Goal: Task Accomplishment & Management: Manage account settings

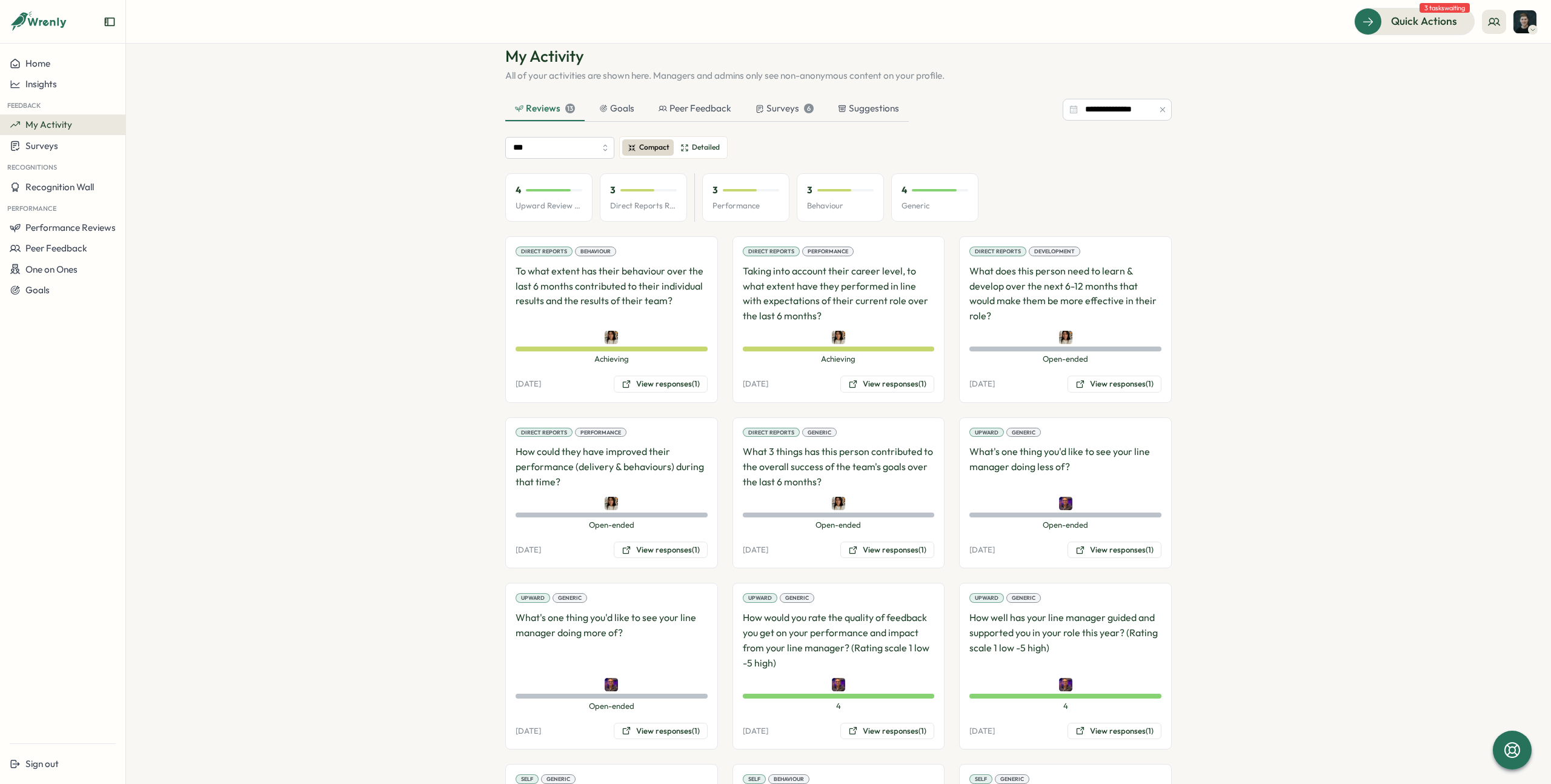
scroll to position [64, 0]
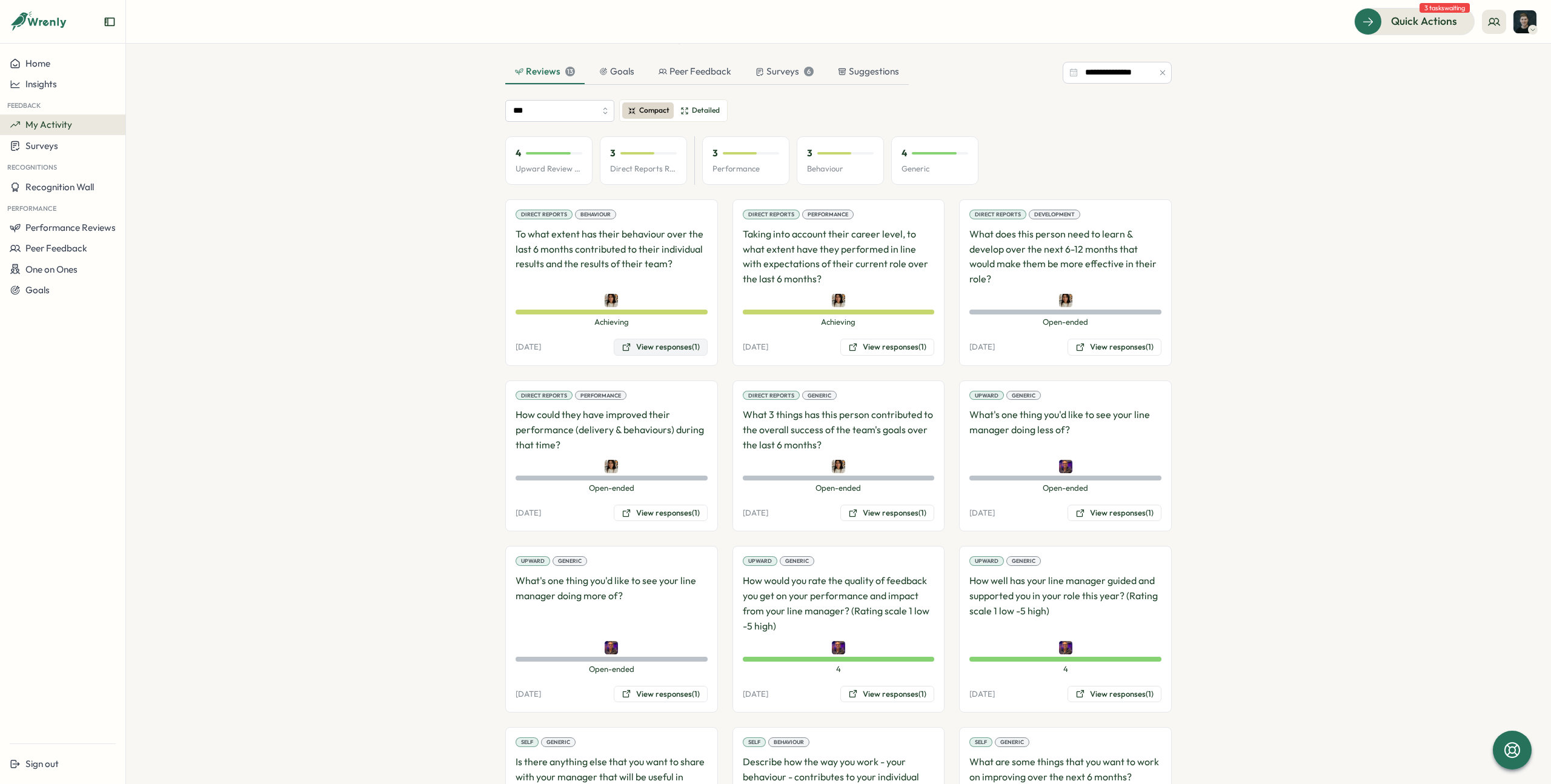
click at [642, 345] on button "View responses (1)" at bounding box center [661, 347] width 94 height 17
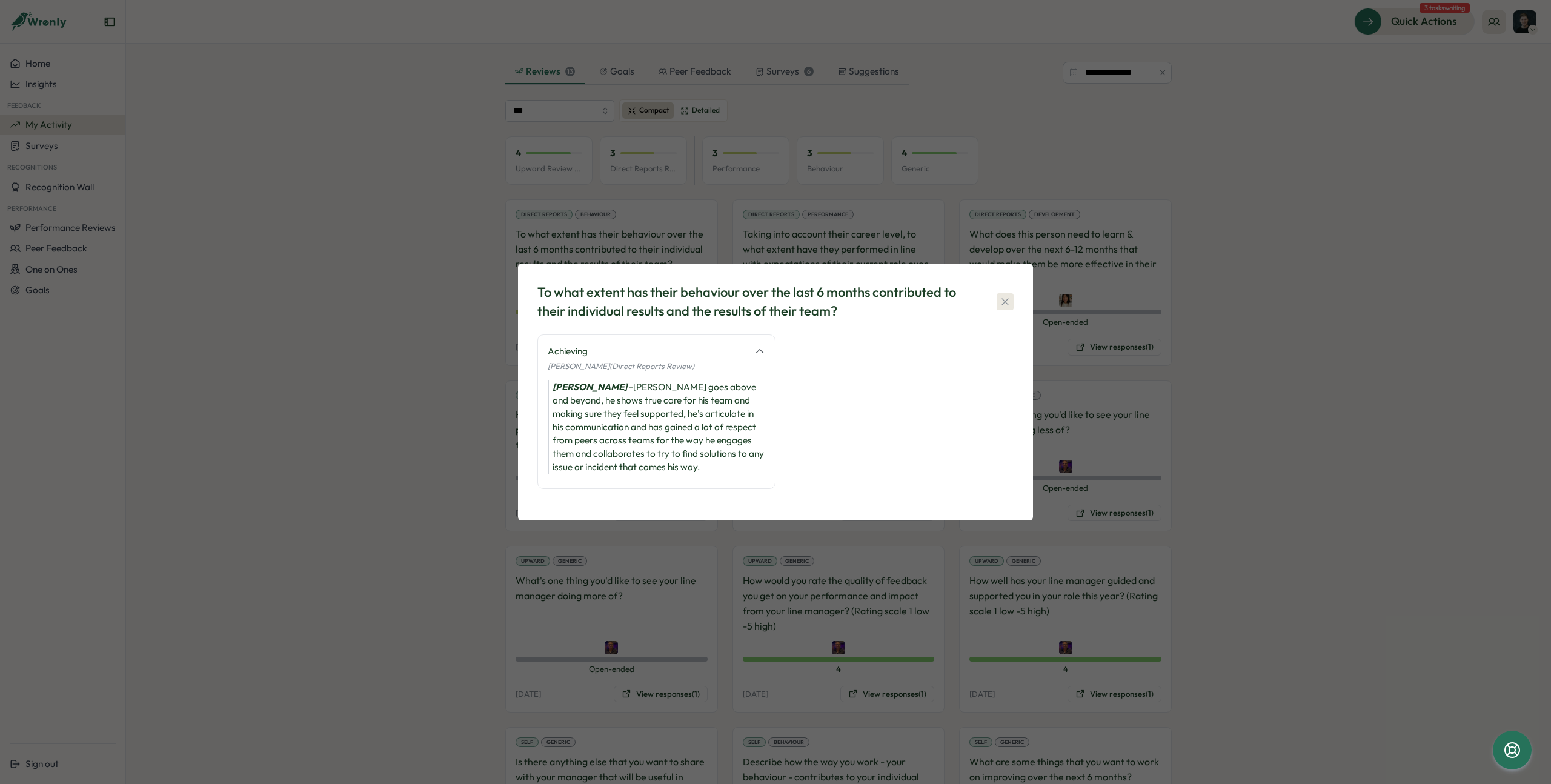
click at [1005, 299] on icon "button" at bounding box center [1005, 301] width 12 height 12
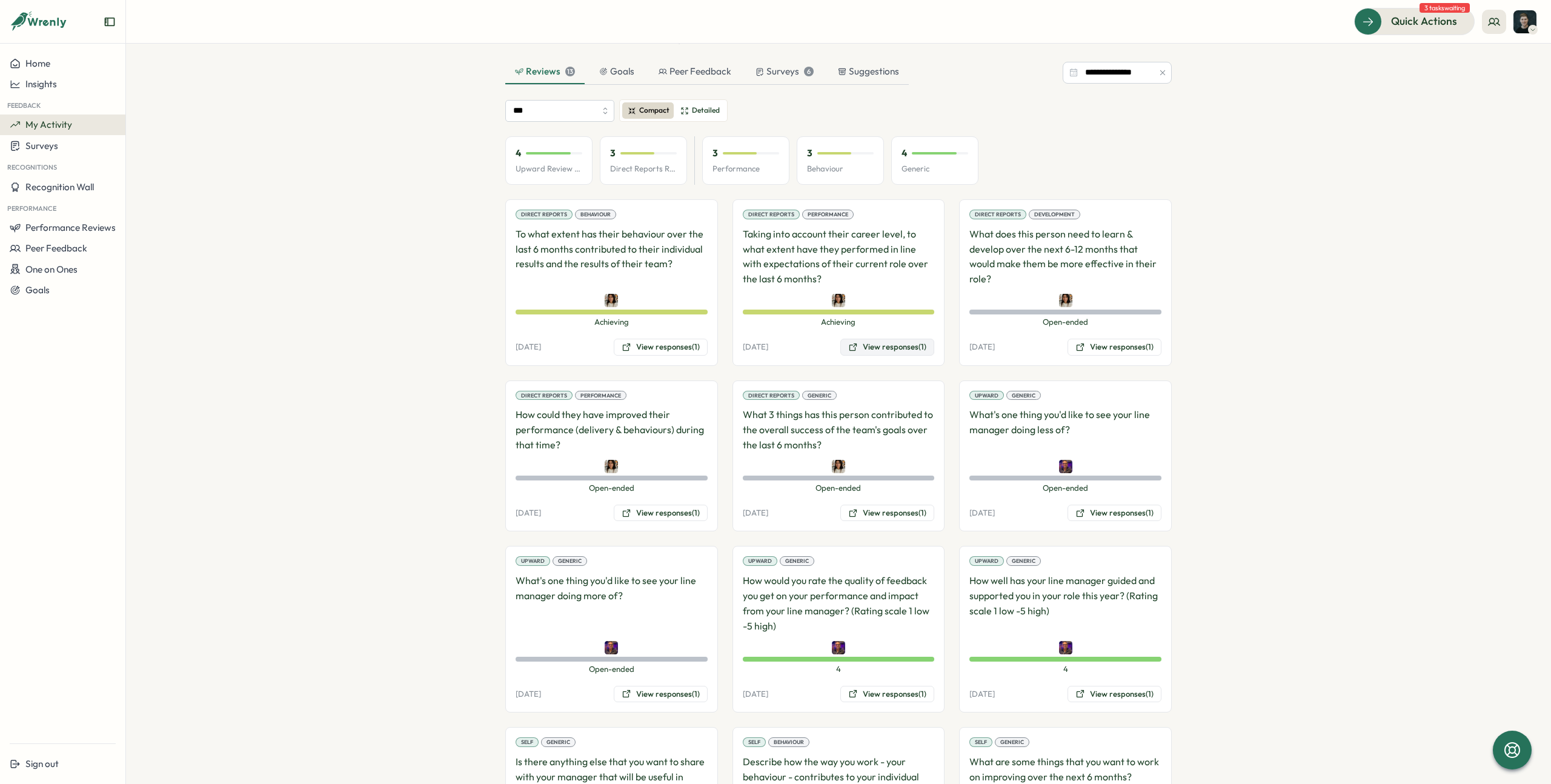
click at [900, 342] on button "View responses (1)" at bounding box center [887, 347] width 94 height 17
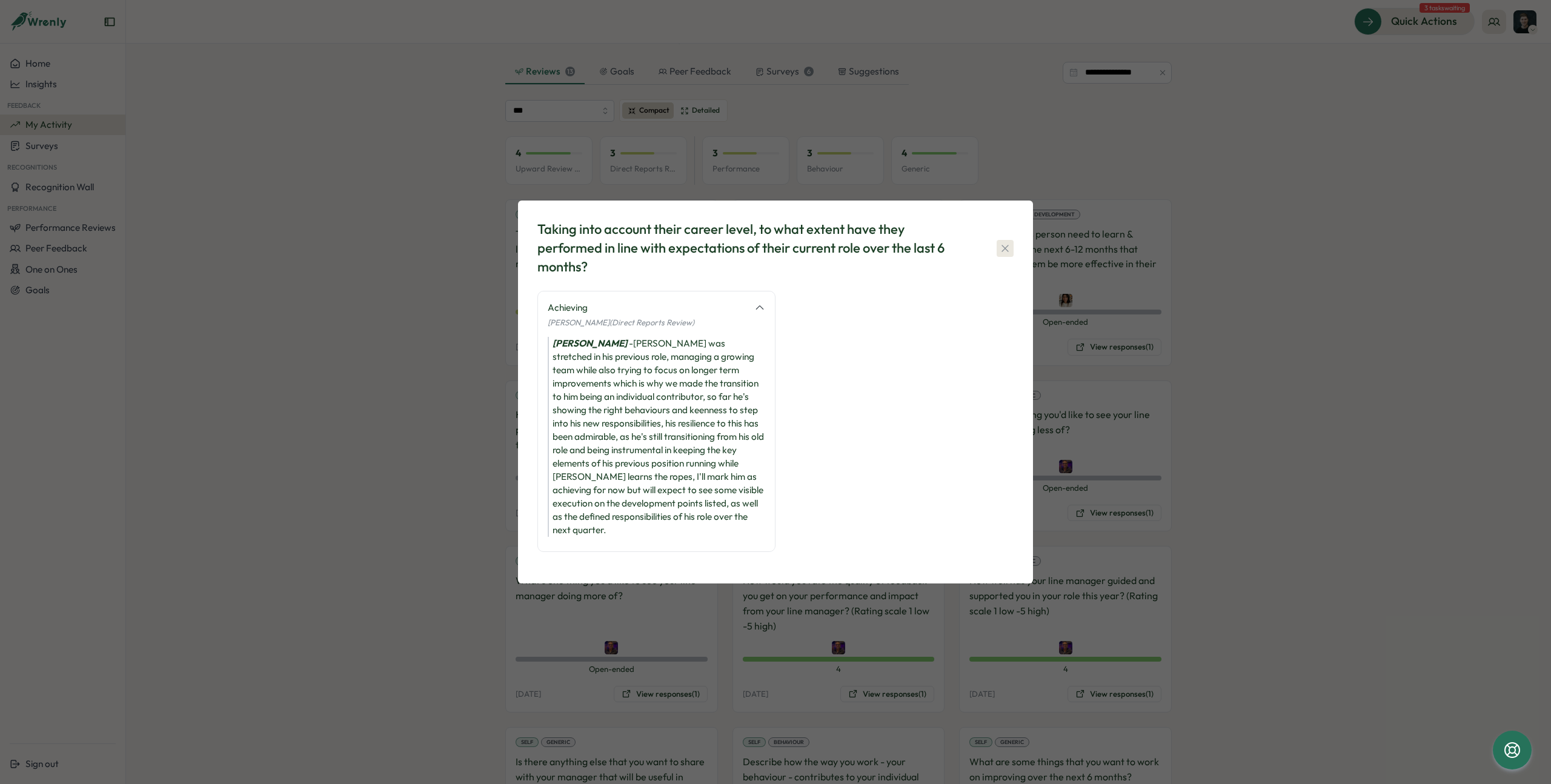
click at [1010, 254] on icon "button" at bounding box center [1005, 248] width 12 height 12
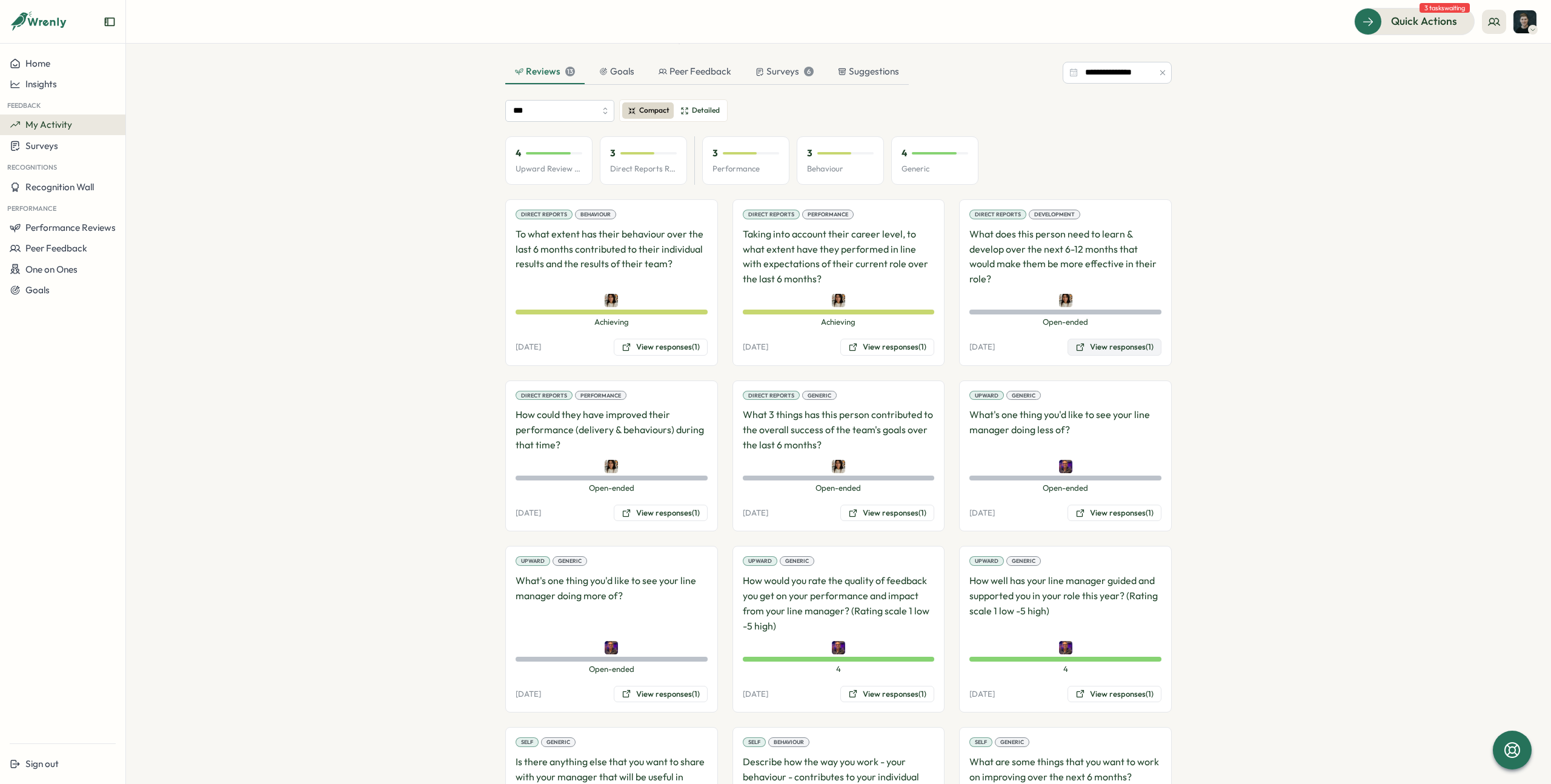
click at [1111, 342] on button "View responses (1)" at bounding box center [1114, 347] width 94 height 17
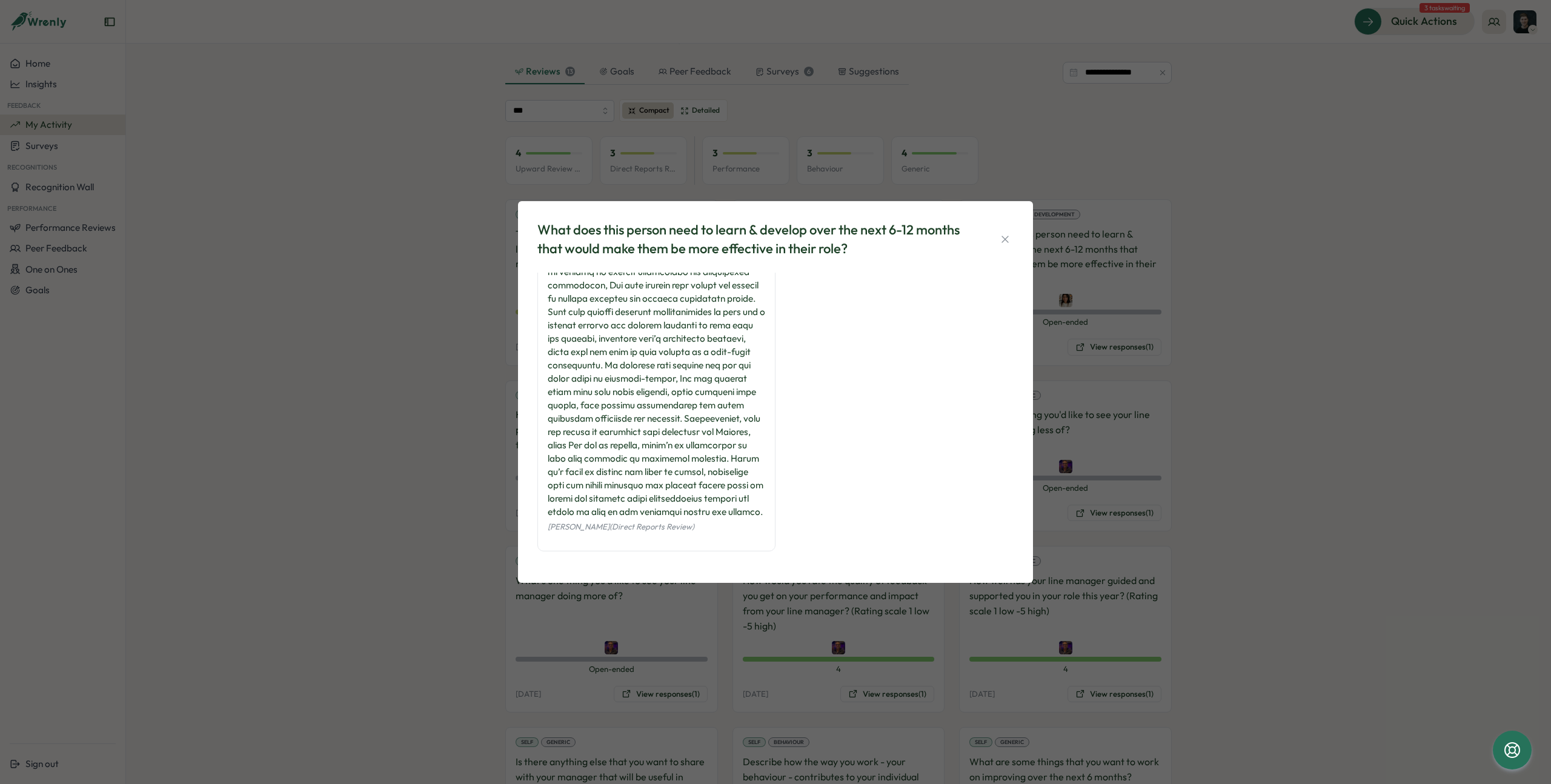
scroll to position [57, 0]
click at [1007, 238] on icon "button" at bounding box center [1005, 239] width 12 height 12
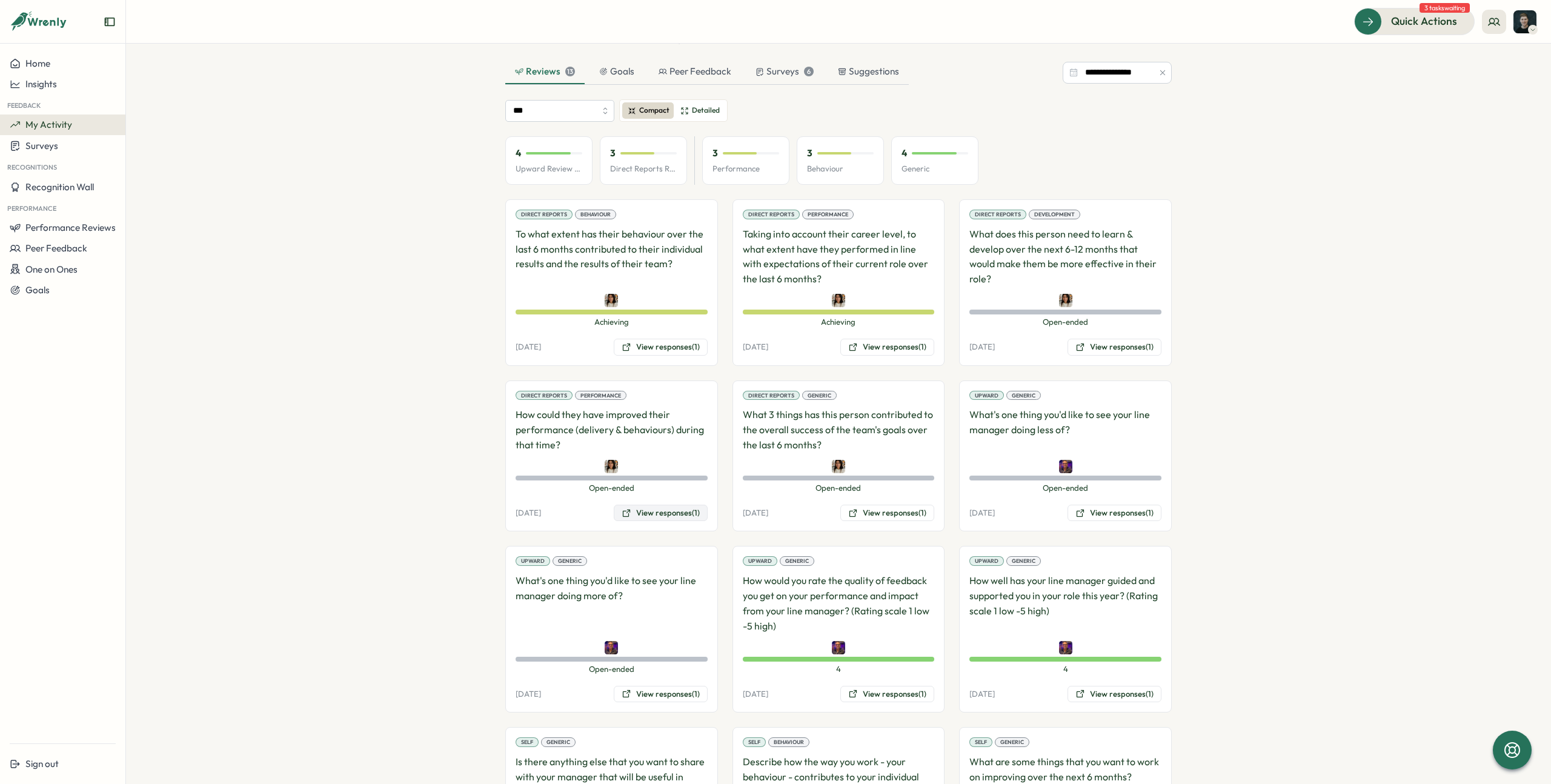
click at [652, 515] on button "View responses (1)" at bounding box center [661, 513] width 94 height 17
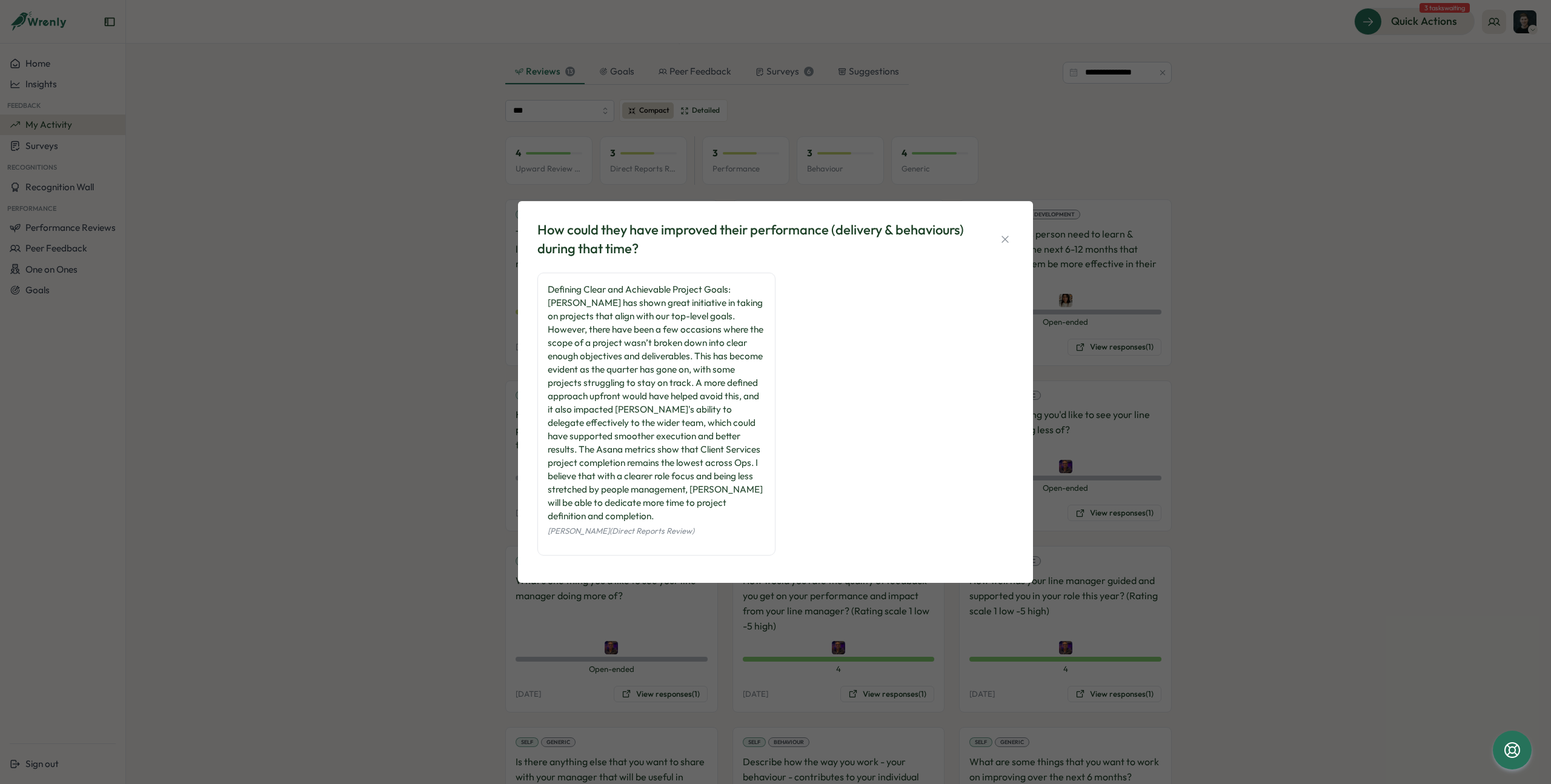
click at [614, 505] on button "View responses (1)" at bounding box center [661, 513] width 94 height 17
click at [218, 76] on div "How could they have improved their performance (delivery & behaviours) during t…" at bounding box center [776, 392] width 1551 height 784
